Goal: Find contact information: Obtain details needed to contact an individual or organization

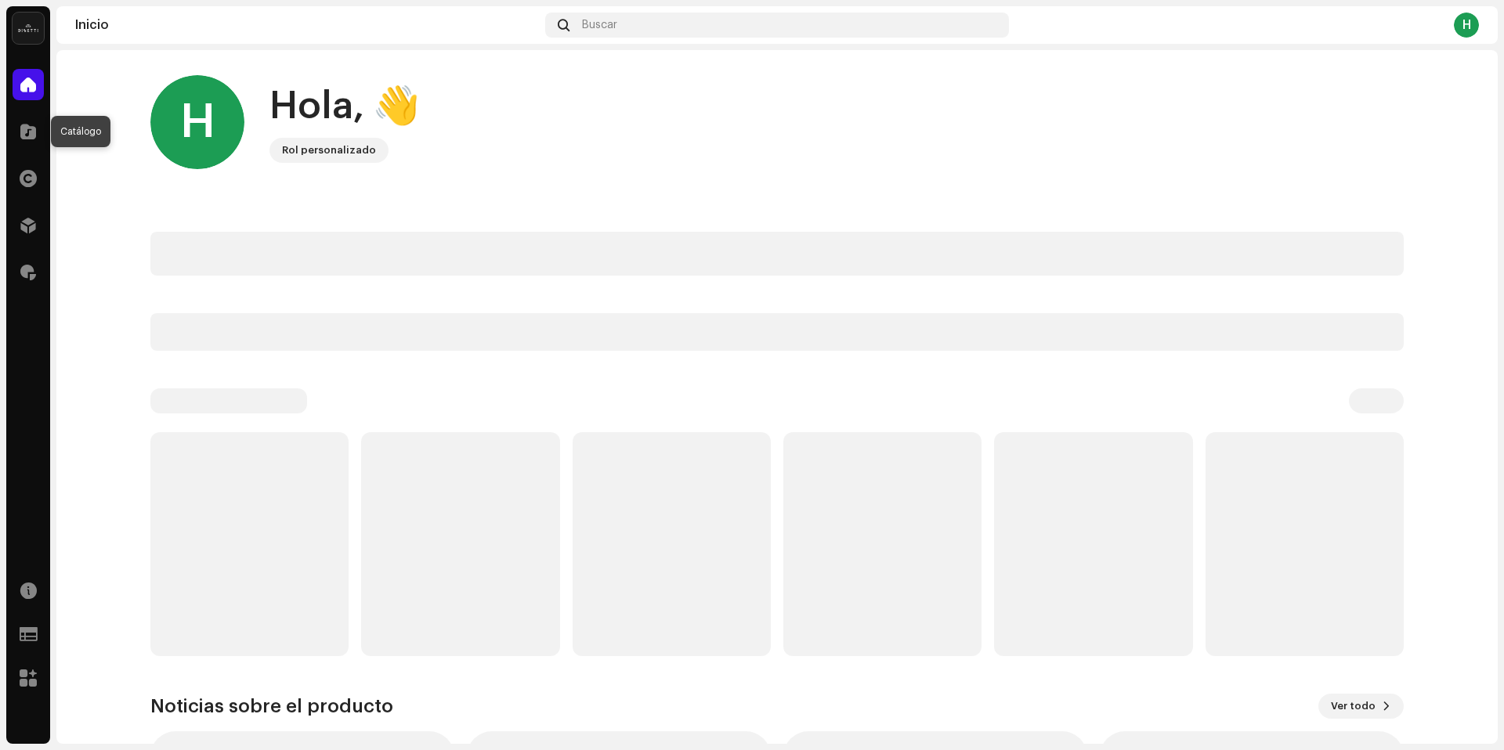
click at [27, 132] on span at bounding box center [28, 131] width 16 height 13
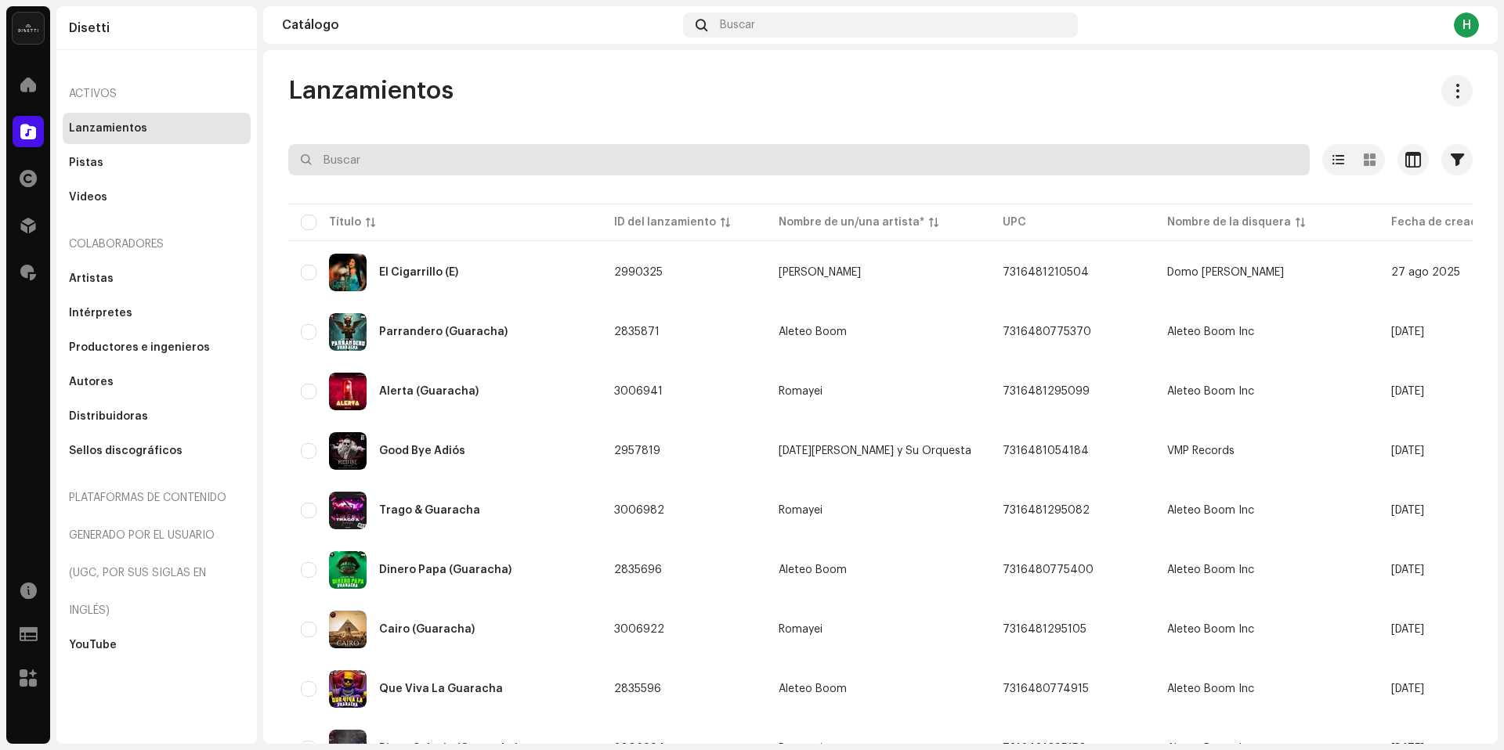
click at [459, 164] on input "text" at bounding box center [798, 159] width 1021 height 31
click at [561, 155] on input "text" at bounding box center [798, 159] width 1021 height 31
click at [509, 157] on input "text" at bounding box center [798, 159] width 1021 height 31
click at [502, 157] on input "text" at bounding box center [798, 159] width 1021 height 31
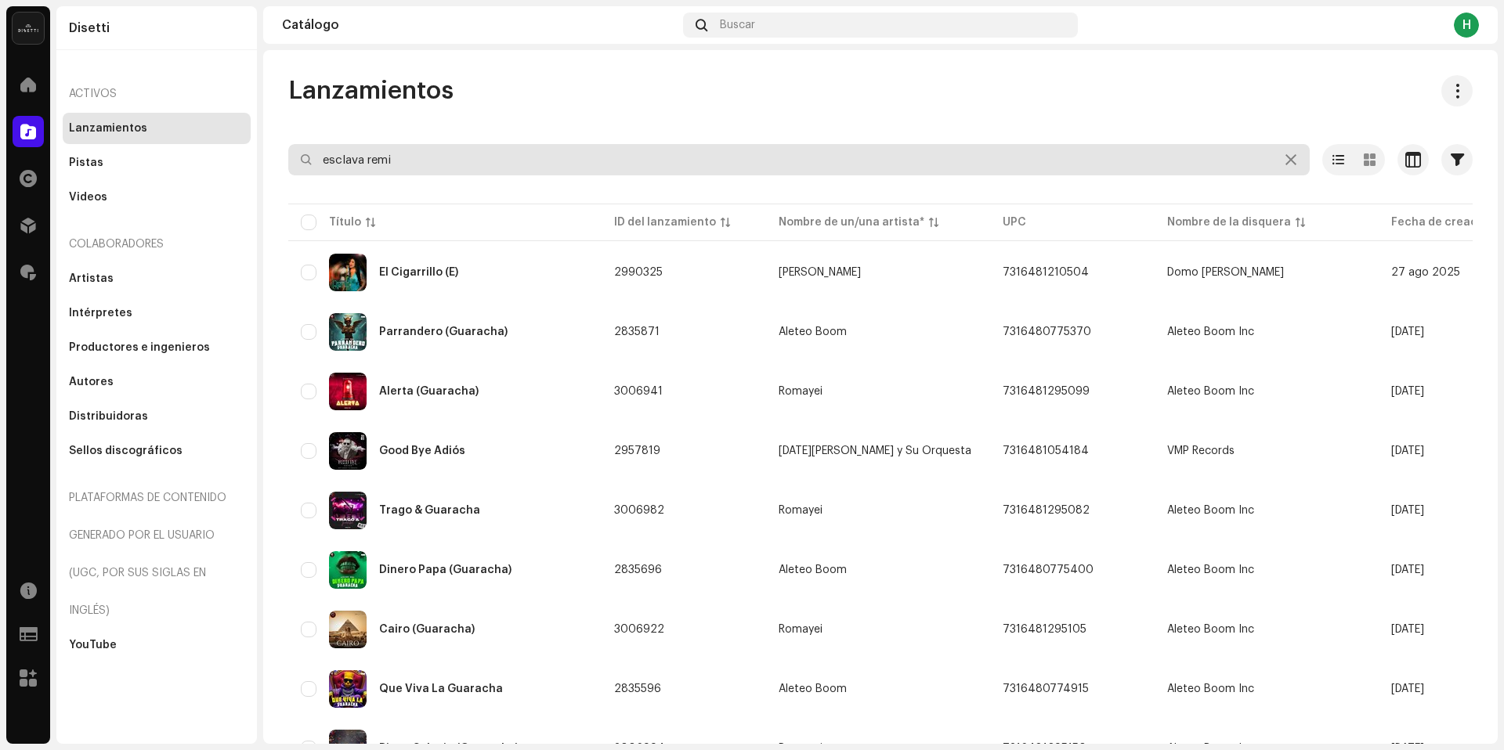
type input "esclava remix"
click at [526, 165] on input "esclava remix" at bounding box center [798, 159] width 1021 height 31
click at [545, 154] on input "esclava remix" at bounding box center [798, 159] width 1021 height 31
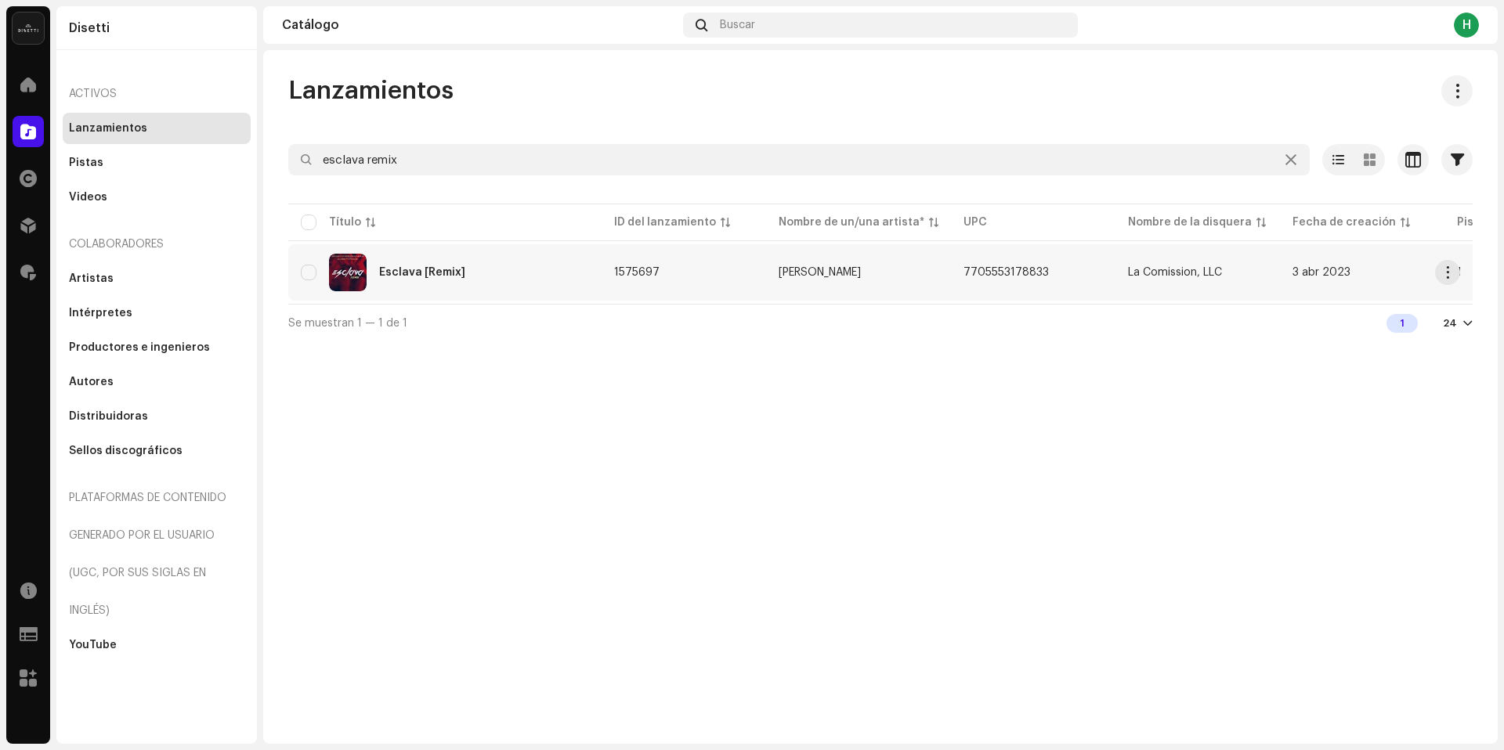
click at [544, 270] on div "Esclava [Remix]" at bounding box center [445, 273] width 288 height 38
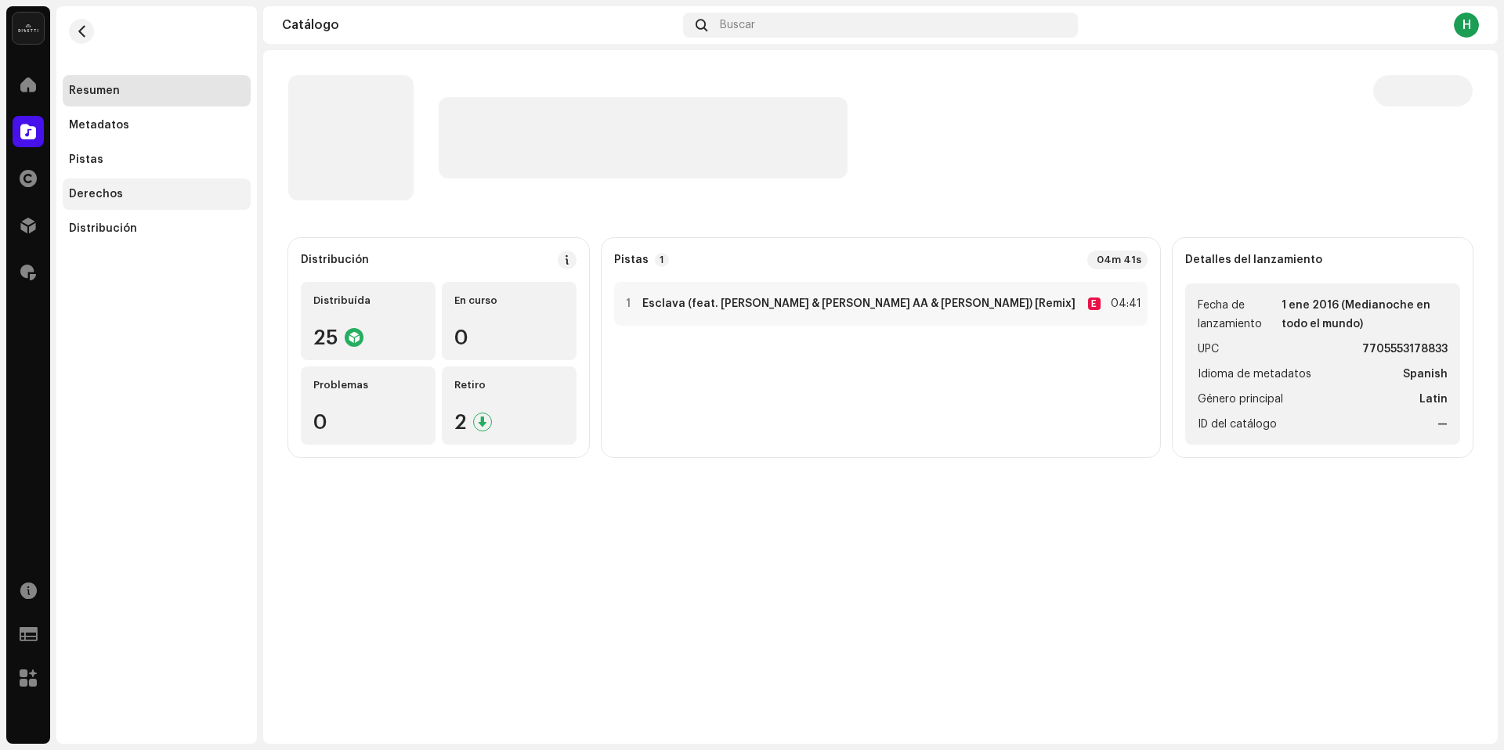
click at [141, 196] on div "Derechos" at bounding box center [156, 194] width 175 height 13
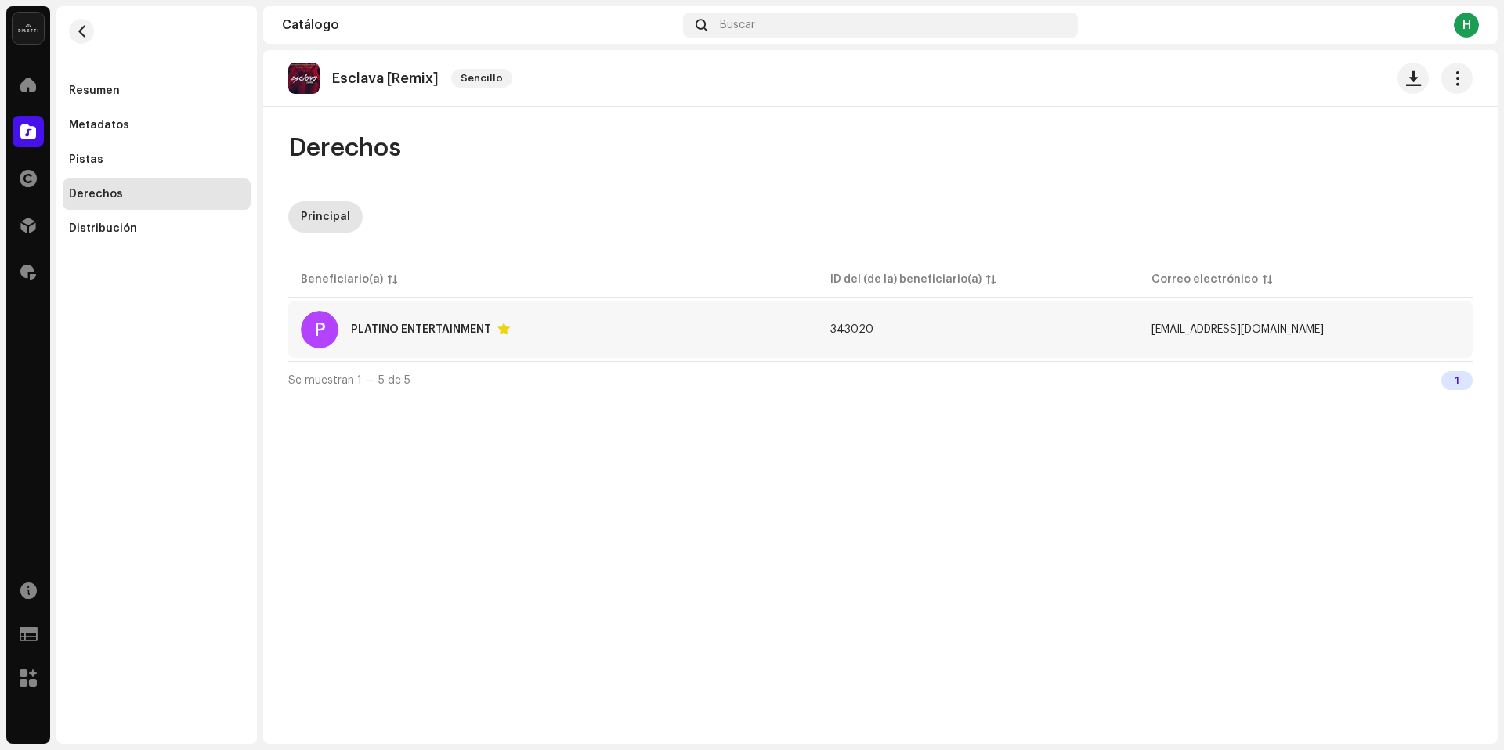
click at [704, 317] on div "P PLATINO ENTERTAINMENT" at bounding box center [553, 330] width 504 height 38
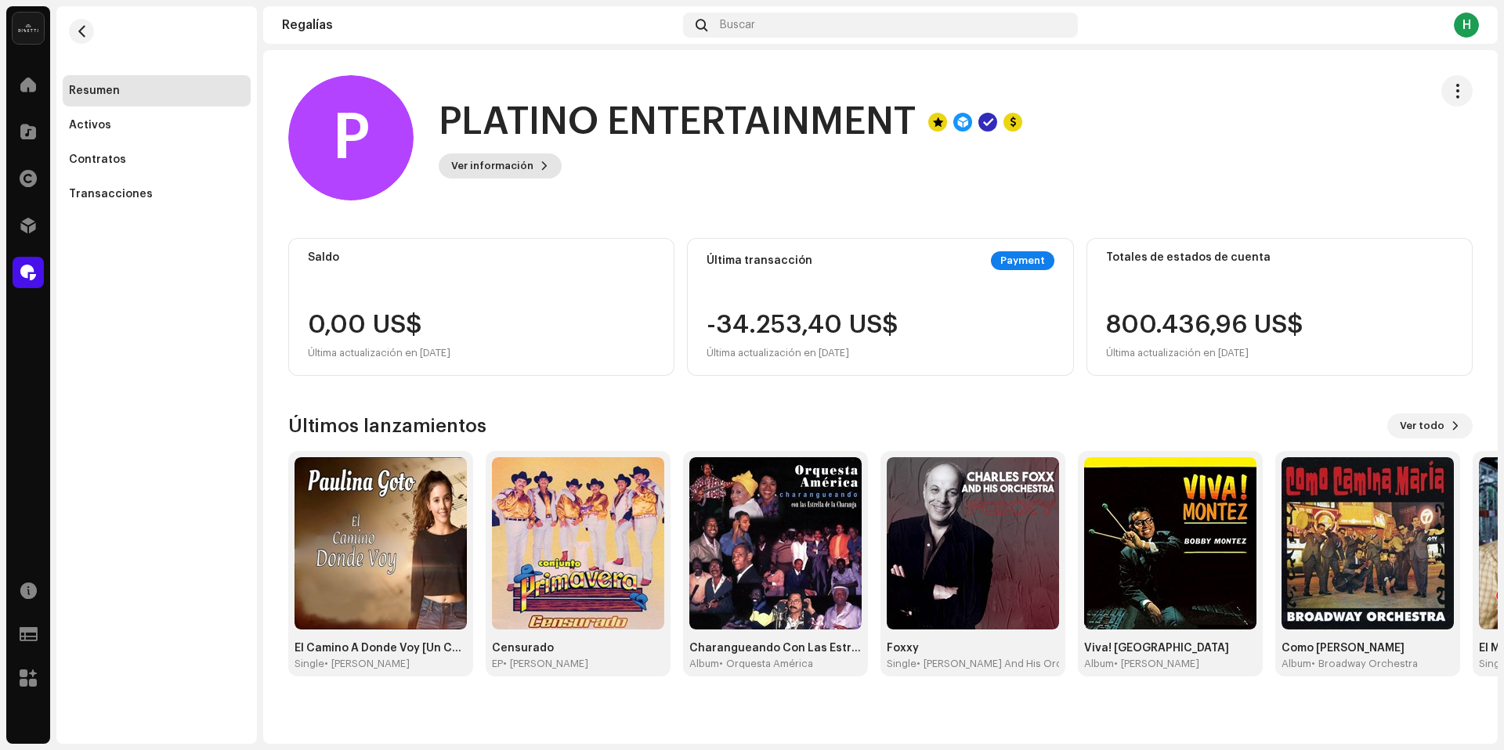
click at [486, 172] on span "Ver información" at bounding box center [492, 165] width 82 height 31
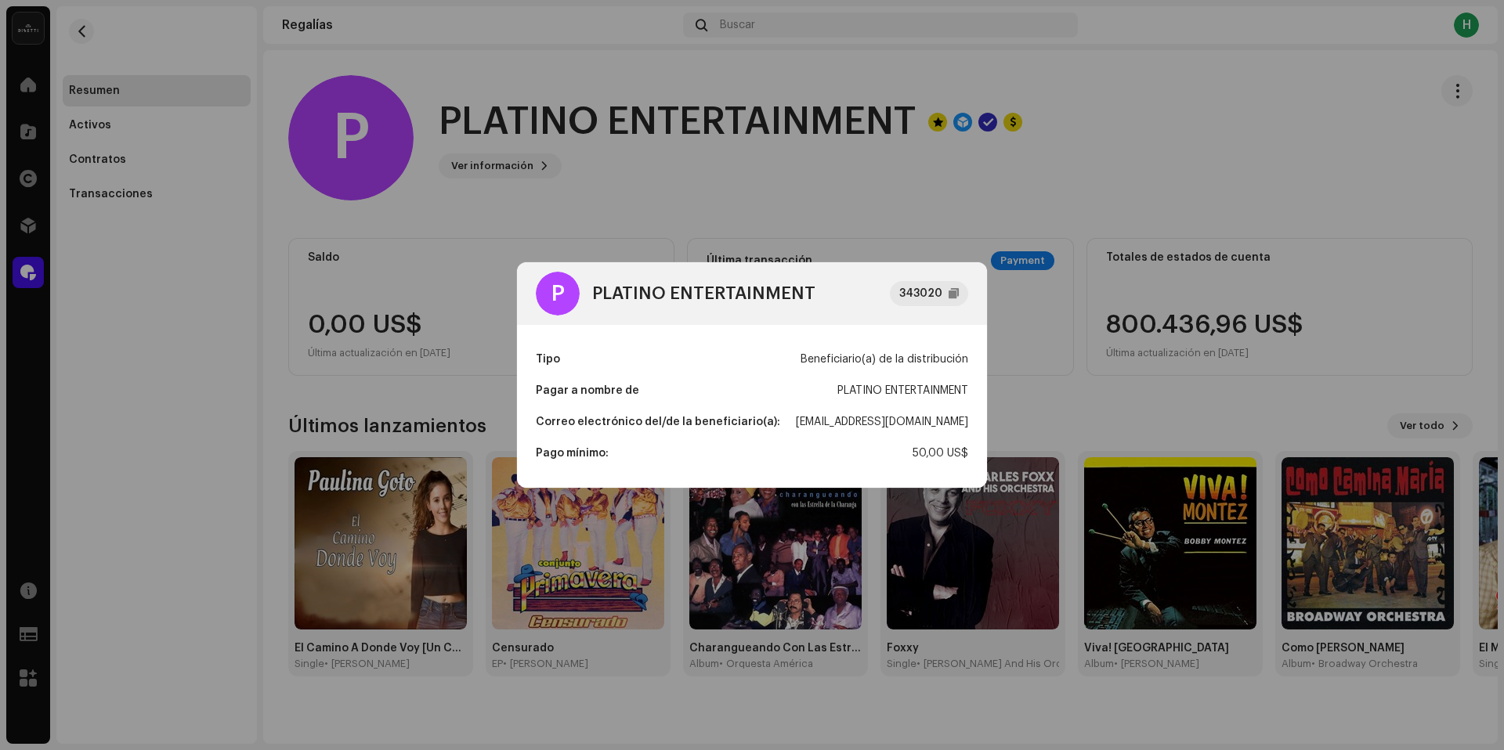
click at [859, 416] on div "[EMAIL_ADDRESS][DOMAIN_NAME]" at bounding box center [882, 422] width 172 height 31
copy div "[EMAIL_ADDRESS][DOMAIN_NAME]"
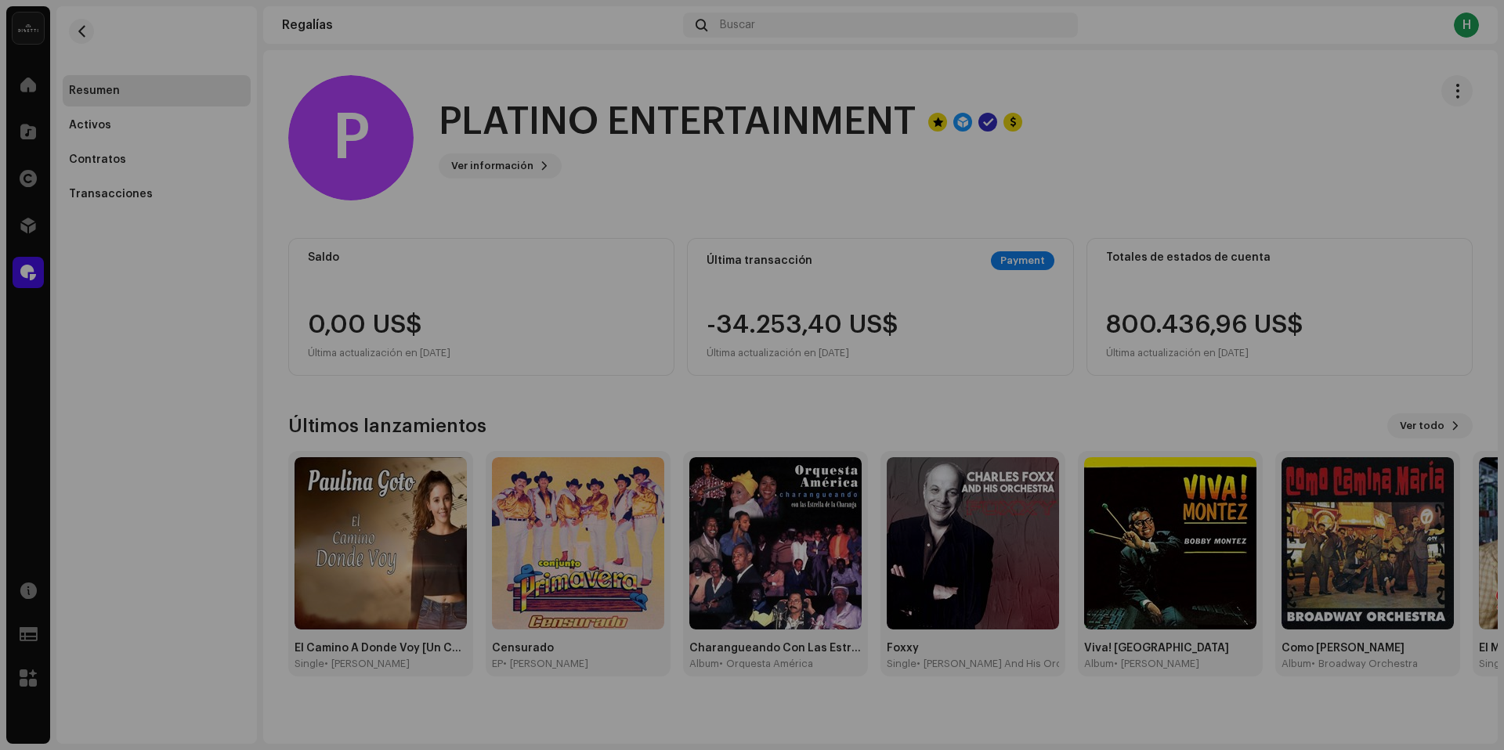
click at [652, 194] on div "P PLATINO ENTERTAINMENT 343020 Tipo Beneficiario(a) de la distribución Pagar a …" at bounding box center [752, 375] width 1504 height 750
